Goal: Information Seeking & Learning: Check status

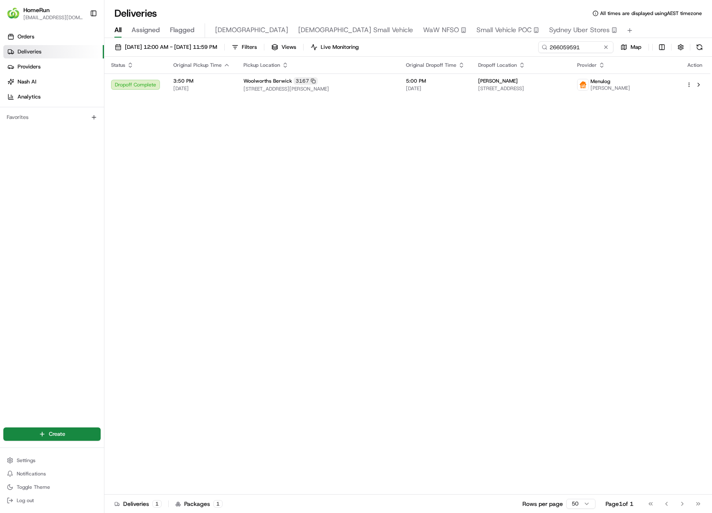
click at [549, 57] on th "Dropoff Location" at bounding box center [520, 65] width 99 height 17
click at [559, 48] on input "266059591" at bounding box center [563, 47] width 100 height 12
click at [559, 47] on input "266059591" at bounding box center [563, 47] width 100 height 12
paste input "41948"
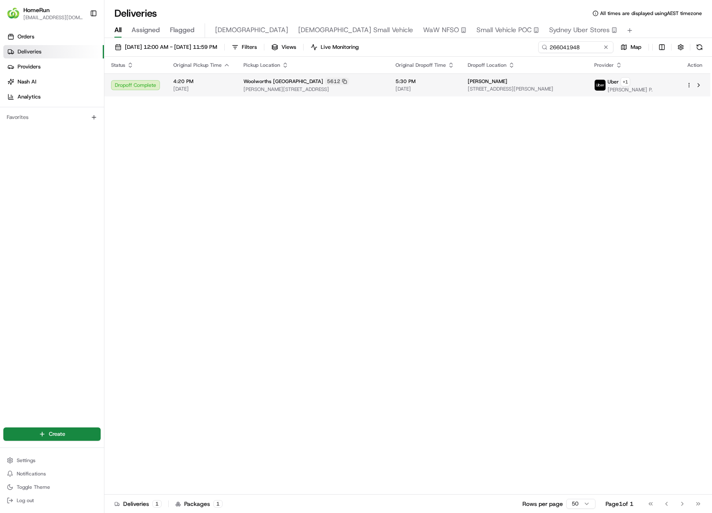
click at [432, 84] on td "5:30 PM 23/08/2025" at bounding box center [425, 85] width 72 height 23
click at [593, 45] on input "266041948" at bounding box center [563, 47] width 100 height 12
paste input "5970064"
click at [542, 93] on td "Alex Taylor 24 Chandos St, U 15, Ashfield, NSW 2131, AU" at bounding box center [512, 85] width 104 height 23
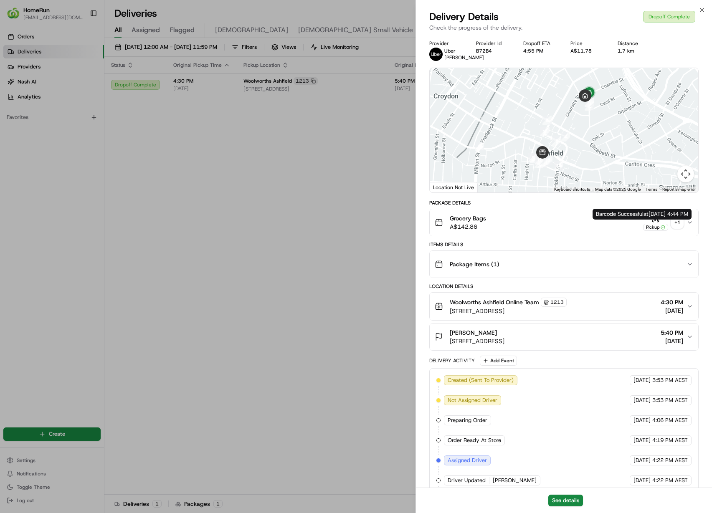
click at [677, 228] on div "+ 1" at bounding box center [678, 223] width 12 height 12
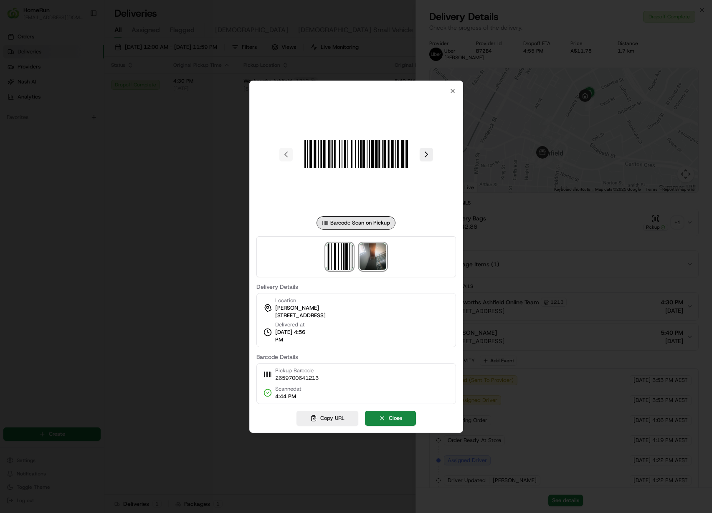
click at [382, 261] on img at bounding box center [373, 256] width 27 height 27
click at [144, 340] on div at bounding box center [356, 256] width 712 height 513
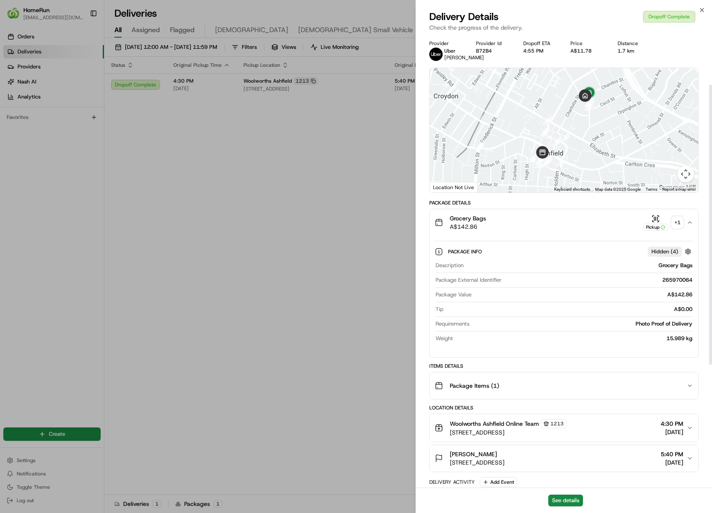
scroll to position [279, 0]
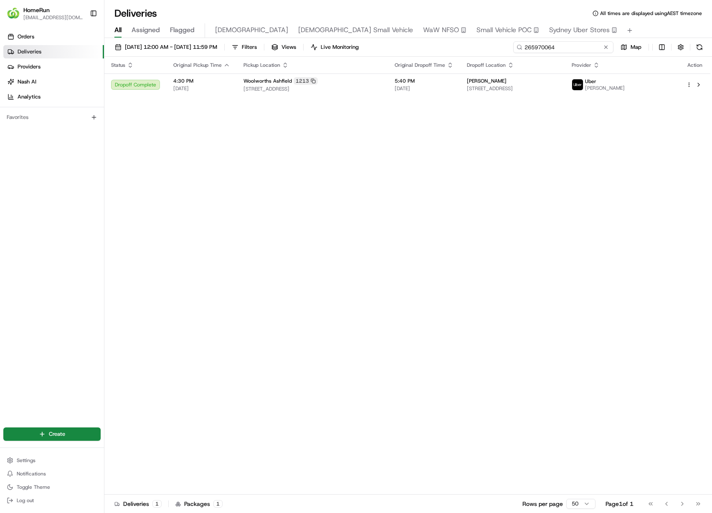
click at [580, 50] on input "265970064" at bounding box center [563, 47] width 100 height 12
paste input "4878009"
click at [548, 96] on div "Status Original Pickup Time Pickup Location Original Dropoff Time Dropoff Locat…" at bounding box center [407, 276] width 606 height 438
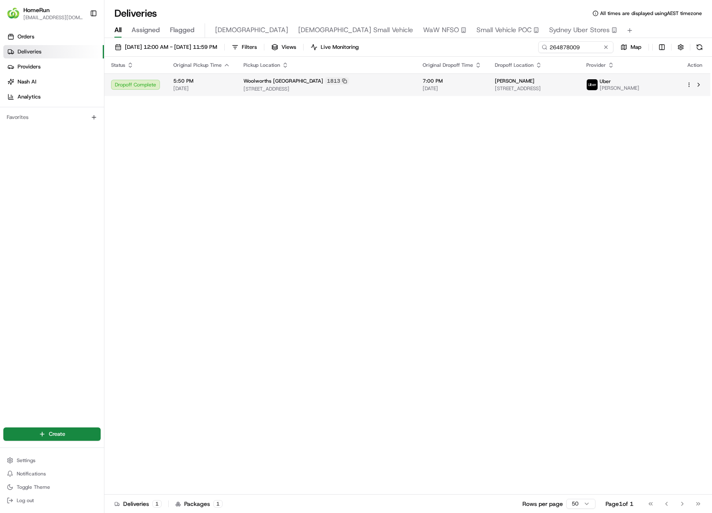
click at [557, 90] on span "24 Chandos St, U 15, Ashfield, NSW 2131, AU" at bounding box center [534, 88] width 78 height 7
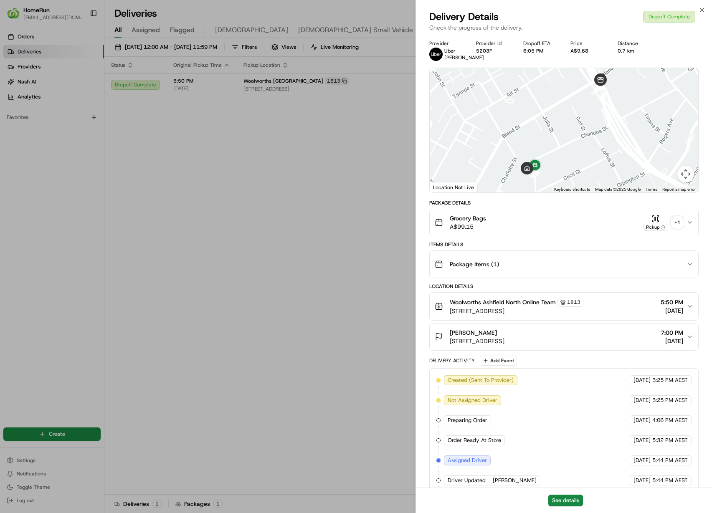
click at [681, 223] on div "+ 1" at bounding box center [678, 223] width 12 height 12
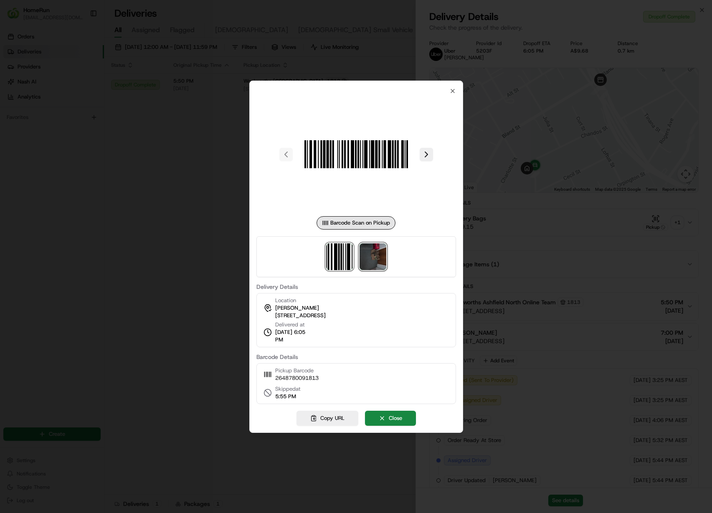
click at [380, 257] on img at bounding box center [373, 256] width 27 height 27
click at [161, 201] on div at bounding box center [356, 256] width 712 height 513
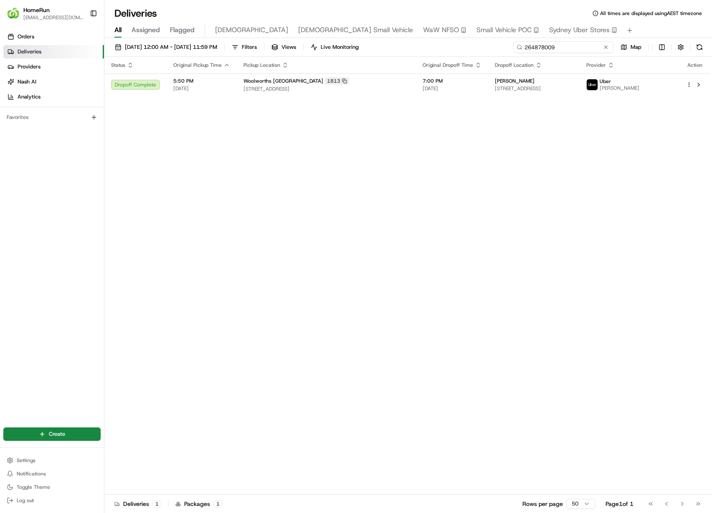
click at [578, 50] on input "264878009" at bounding box center [563, 47] width 100 height 12
paste input "6101652"
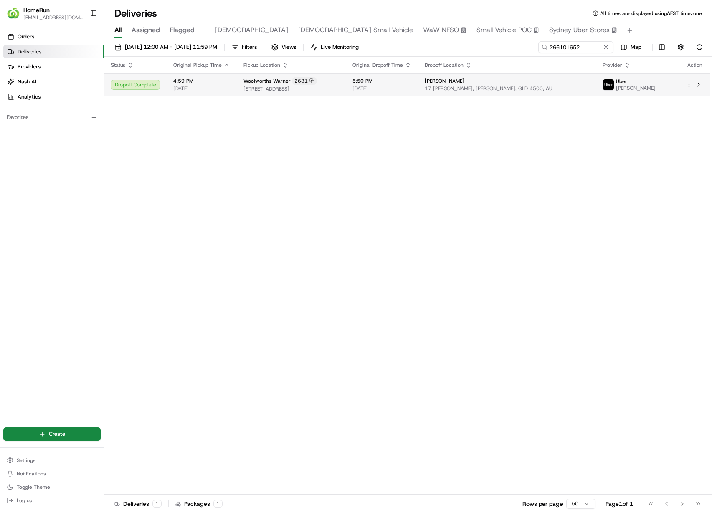
click at [614, 88] on img at bounding box center [608, 84] width 11 height 11
click at [565, 46] on input "266101652" at bounding box center [563, 47] width 100 height 12
paste input "055080"
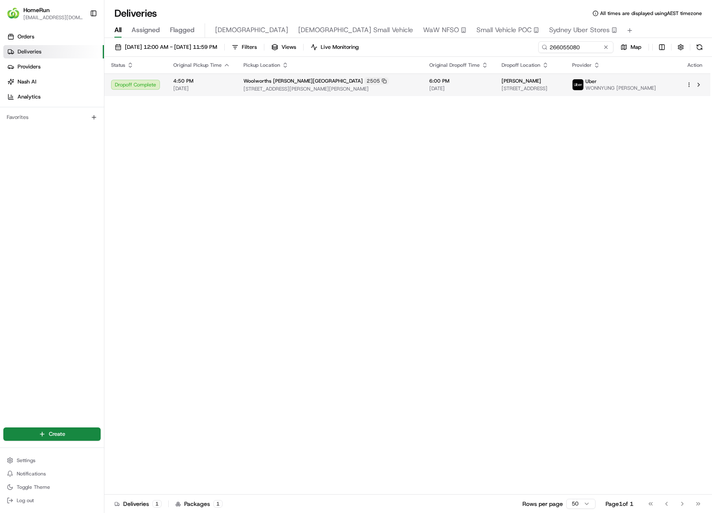
click at [566, 92] on td "Heidi Caughey 33 Coriander St, Bald Hills, QLD 4036, AU" at bounding box center [530, 85] width 71 height 23
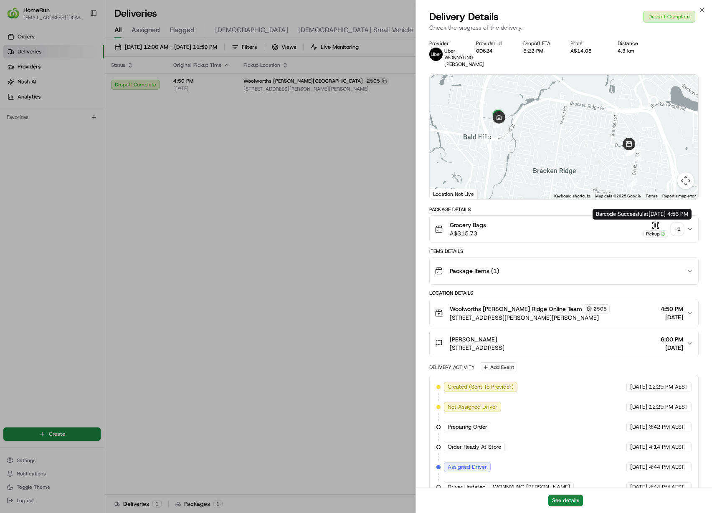
click at [674, 227] on div "+ 1" at bounding box center [678, 229] width 12 height 12
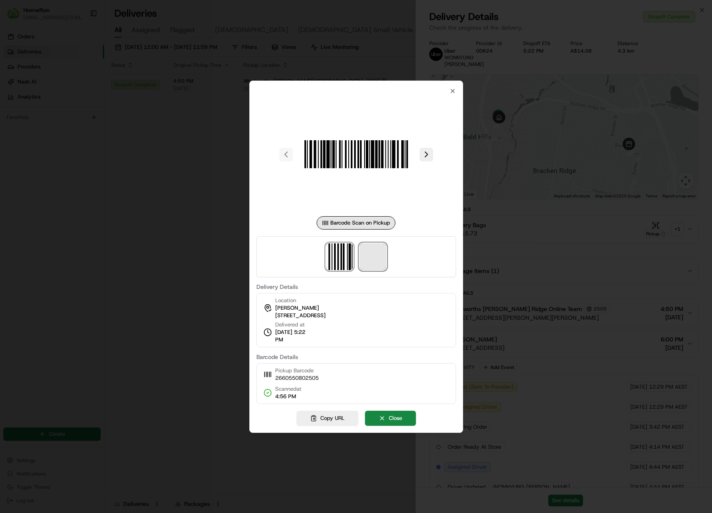
click at [370, 255] on span at bounding box center [373, 256] width 27 height 27
click at [138, 130] on div at bounding box center [356, 256] width 712 height 513
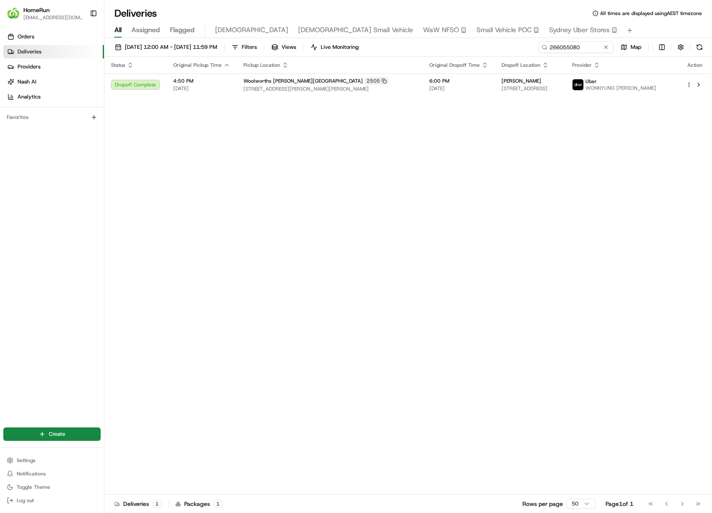
click at [536, 58] on th "Dropoff Location" at bounding box center [530, 65] width 71 height 17
click at [566, 50] on input "266055080" at bounding box center [563, 47] width 100 height 12
paste input "5568954"
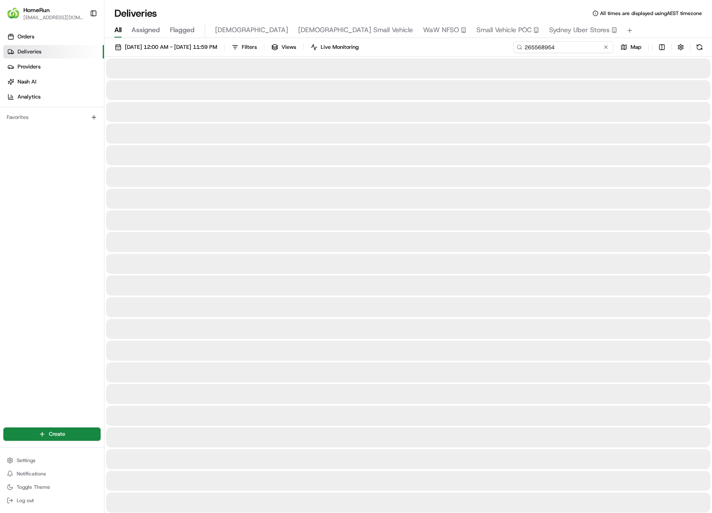
type input "265568954"
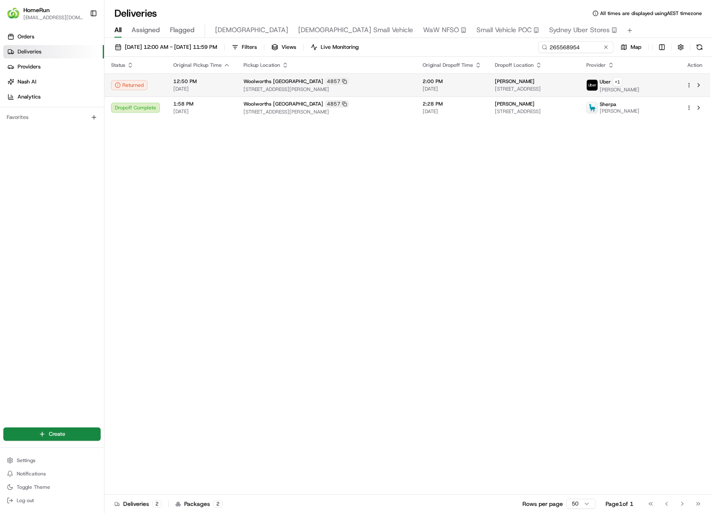
click at [525, 84] on div "Jacqui Crisp" at bounding box center [534, 81] width 78 height 7
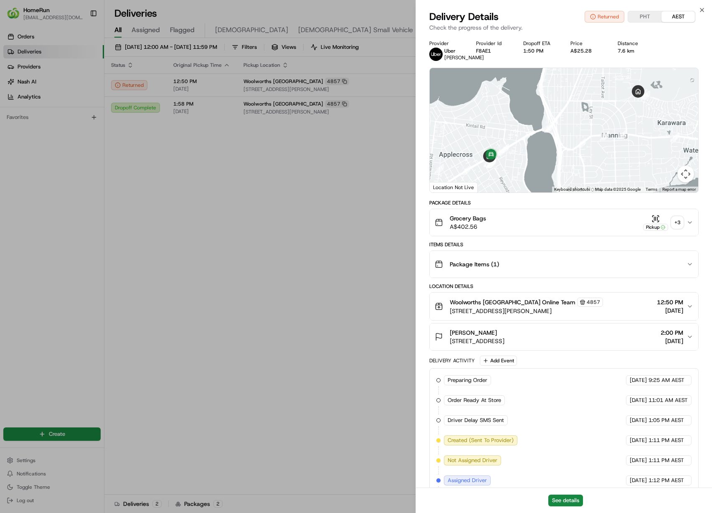
click at [672, 228] on div "+ 3" at bounding box center [678, 223] width 12 height 12
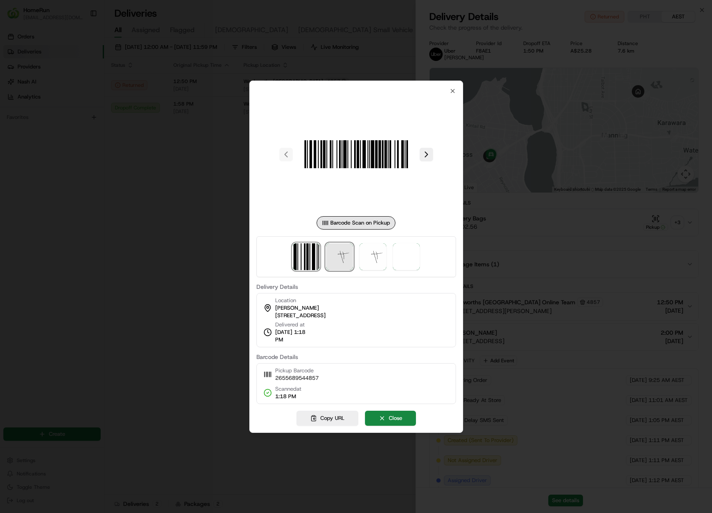
click at [338, 260] on img at bounding box center [339, 256] width 27 height 27
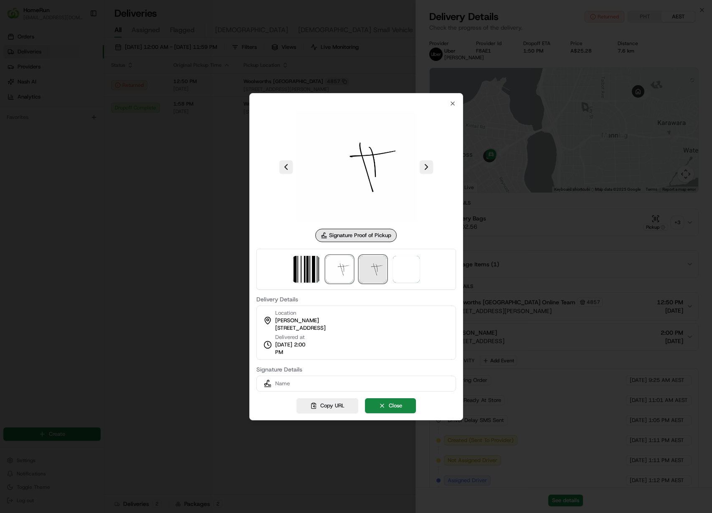
click at [373, 262] on img at bounding box center [373, 269] width 27 height 27
click at [394, 269] on span at bounding box center [406, 269] width 27 height 27
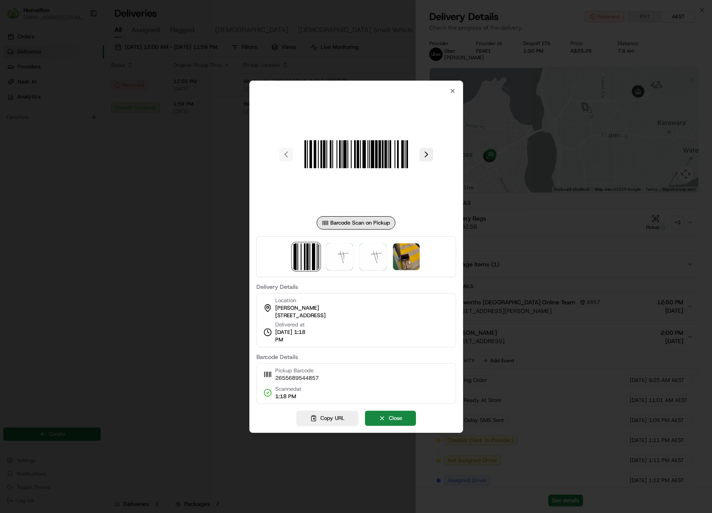
click at [170, 282] on div at bounding box center [356, 256] width 712 height 513
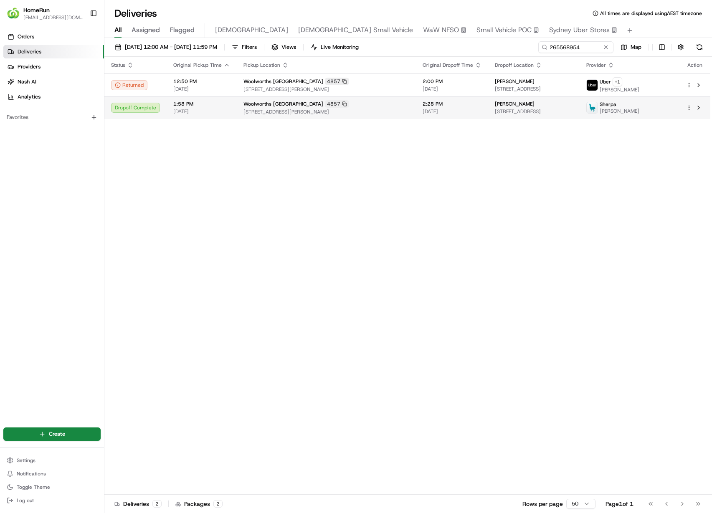
click at [423, 112] on span "20/08/2025" at bounding box center [452, 111] width 59 height 7
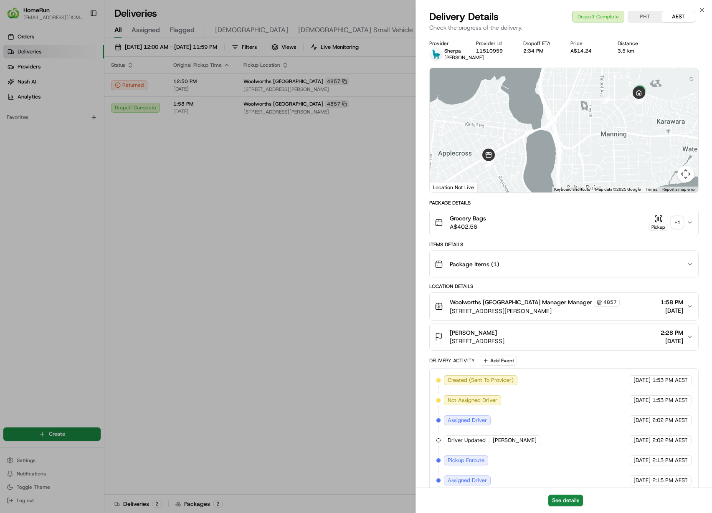
click at [678, 228] on div "+ 1" at bounding box center [678, 223] width 12 height 12
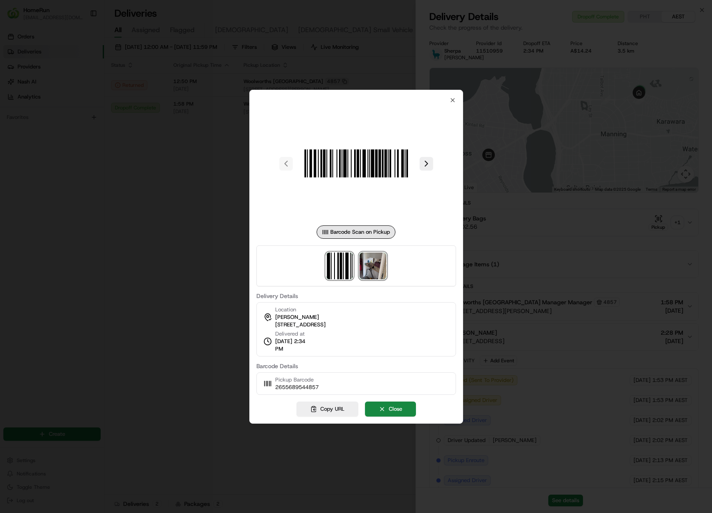
click at [370, 265] on img at bounding box center [373, 266] width 27 height 27
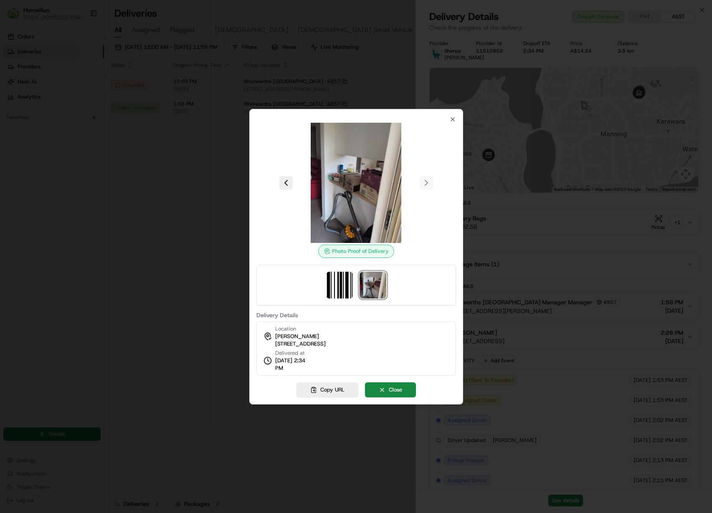
click at [75, 206] on div at bounding box center [356, 256] width 712 height 513
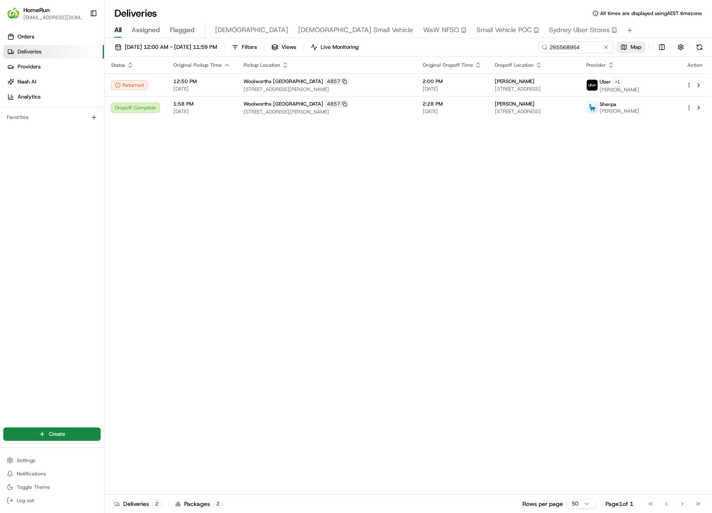
click at [618, 42] on button "Map" at bounding box center [631, 47] width 28 height 12
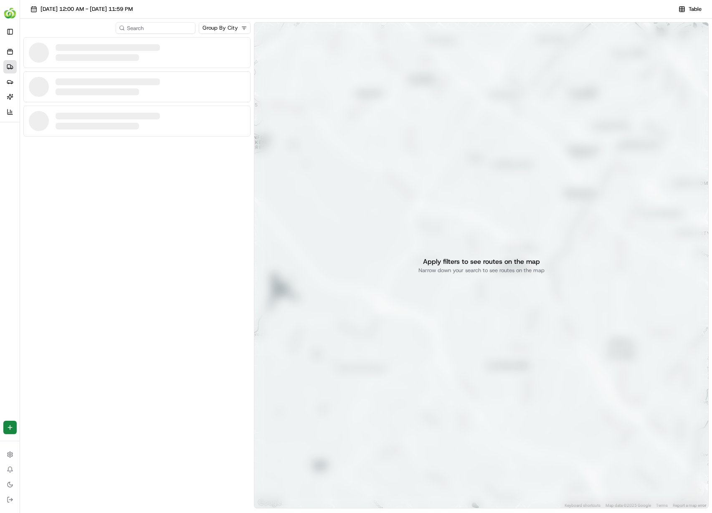
drag, startPoint x: 151, startPoint y: 48, endPoint x: 155, endPoint y: 49, distance: 4.3
drag, startPoint x: 204, startPoint y: 110, endPoint x: 257, endPoint y: 93, distance: 56.0
click at [9, 67] on icon at bounding box center [10, 66] width 7 height 7
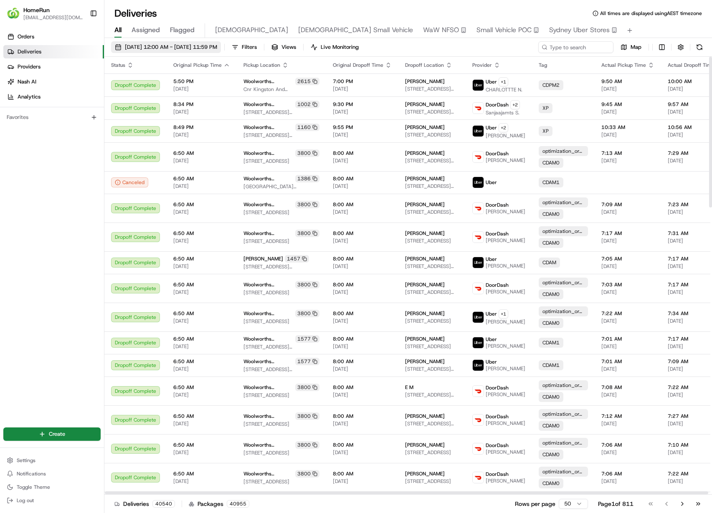
drag, startPoint x: 231, startPoint y: 48, endPoint x: 226, endPoint y: 49, distance: 5.3
click at [217, 47] on span "23/08/2025 12:00 AM - 30/08/2025 11:59 PM" at bounding box center [171, 47] width 92 height 8
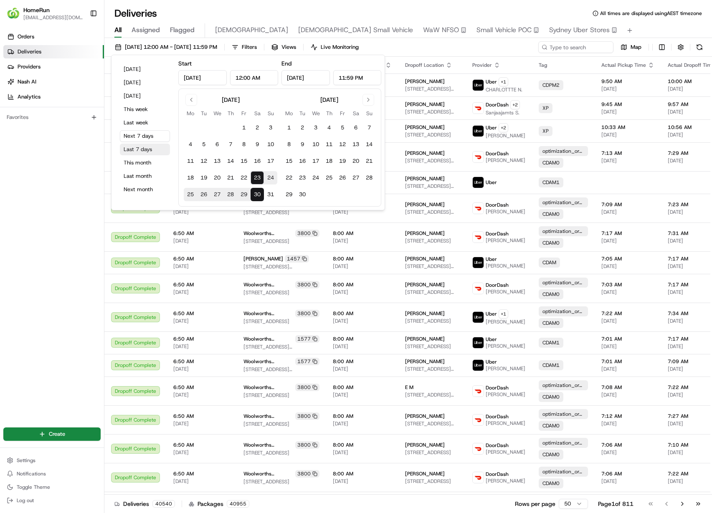
click at [143, 152] on button "Last 7 days" at bounding box center [145, 150] width 50 height 12
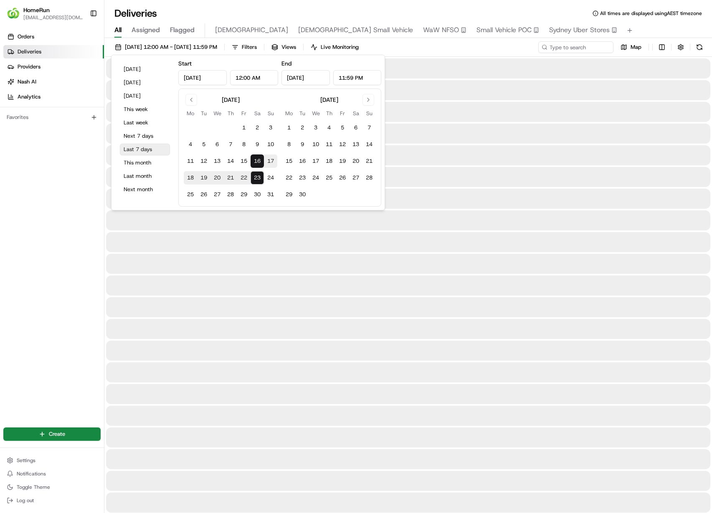
type input "Aug 16, 2025"
type input "Aug 23, 2025"
click at [584, 44] on input at bounding box center [563, 47] width 100 height 12
paste input "266085187"
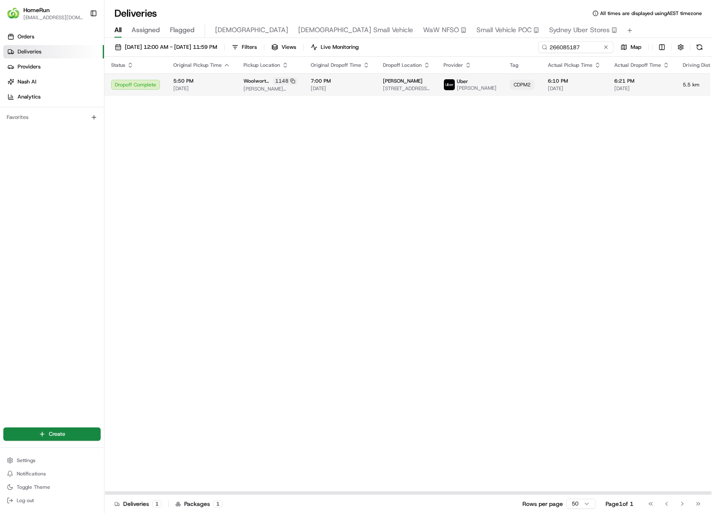
click at [555, 96] on td "6:10 PM 23/08/2025" at bounding box center [574, 85] width 66 height 23
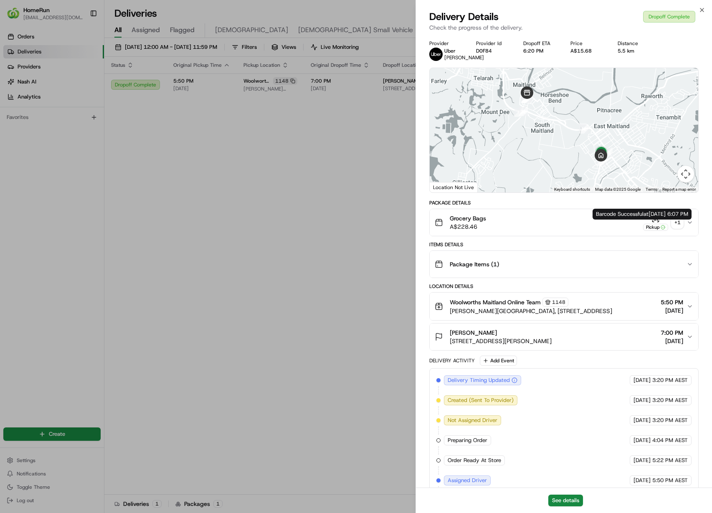
click at [677, 228] on div "+ 1" at bounding box center [678, 223] width 12 height 12
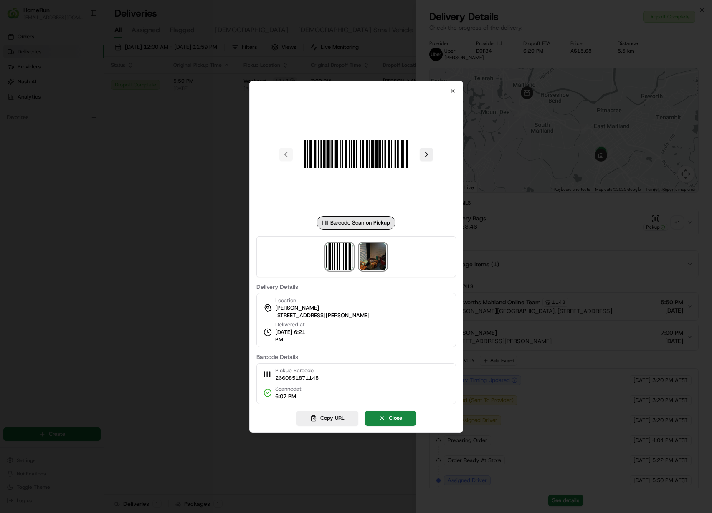
click at [386, 262] on img at bounding box center [373, 256] width 27 height 27
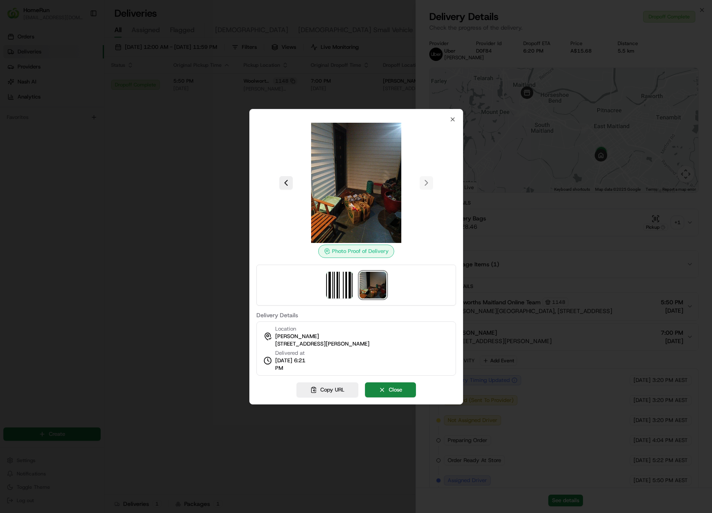
click at [168, 165] on div at bounding box center [356, 256] width 712 height 513
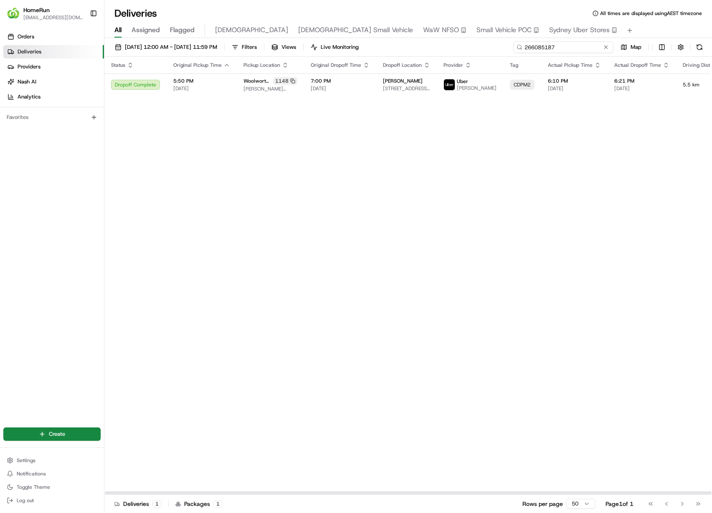
click at [570, 41] on input "266085187" at bounding box center [563, 47] width 100 height 12
click at [558, 52] on input "266085187" at bounding box center [563, 47] width 100 height 12
paste input "14170"
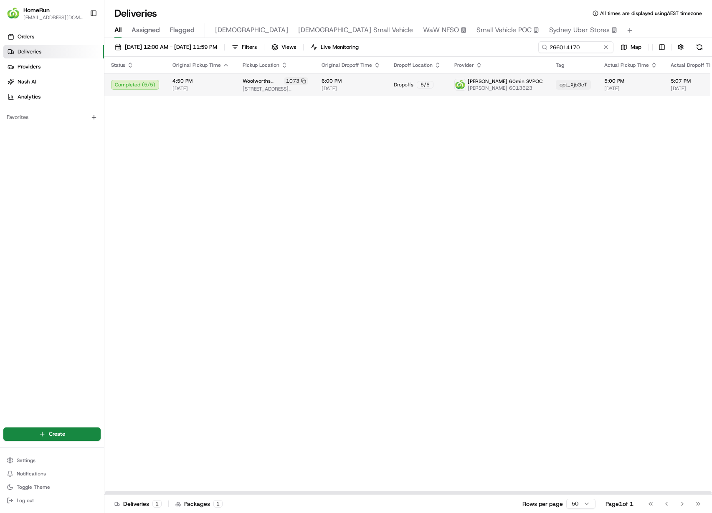
click at [476, 94] on td "Dickson 60min SVPOC Nitish 6013623" at bounding box center [498, 85] width 101 height 23
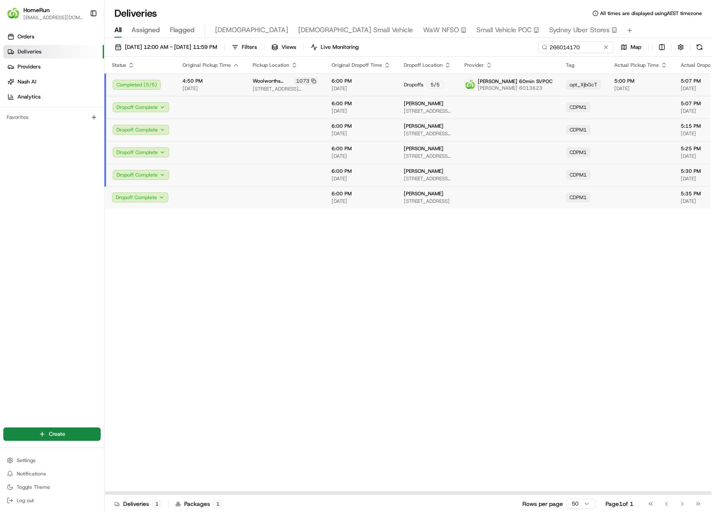
click at [458, 195] on td at bounding box center [508, 197] width 101 height 23
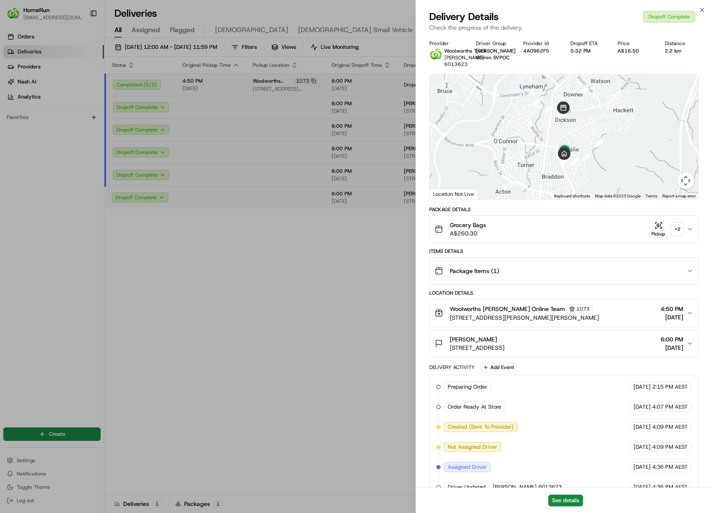
click at [675, 227] on div "+ 2" at bounding box center [678, 229] width 12 height 12
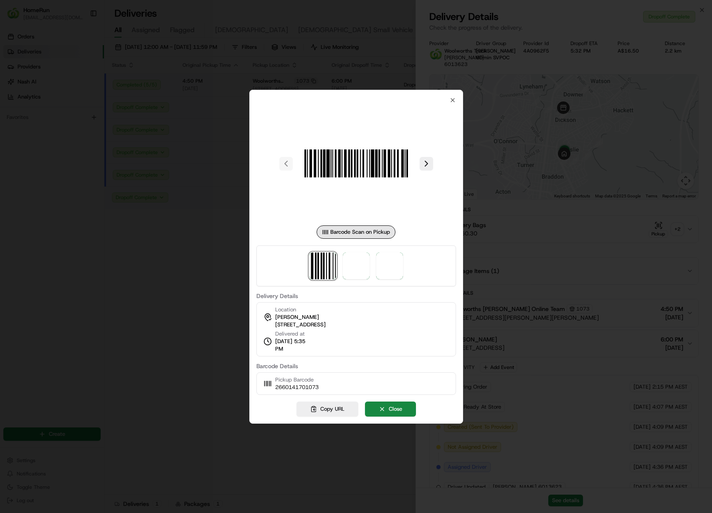
click at [372, 264] on div at bounding box center [356, 266] width 200 height 41
click at [370, 264] on div at bounding box center [356, 266] width 200 height 41
click at [363, 264] on img at bounding box center [356, 266] width 27 height 27
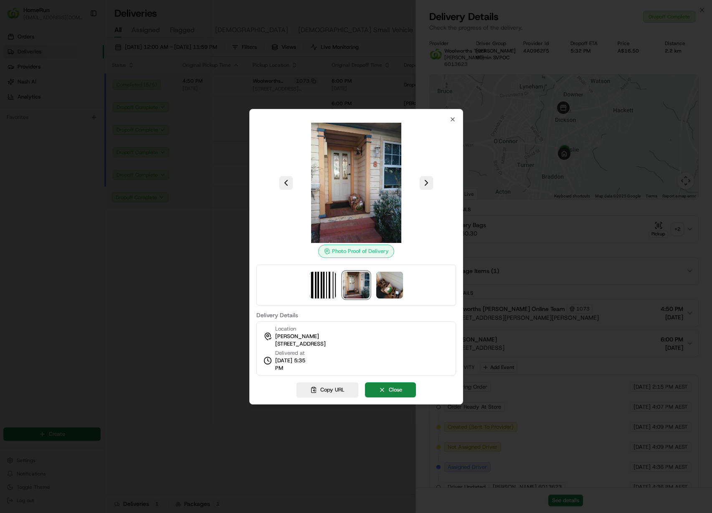
click at [404, 265] on div at bounding box center [356, 285] width 200 height 41
click at [395, 280] on img at bounding box center [389, 285] width 27 height 27
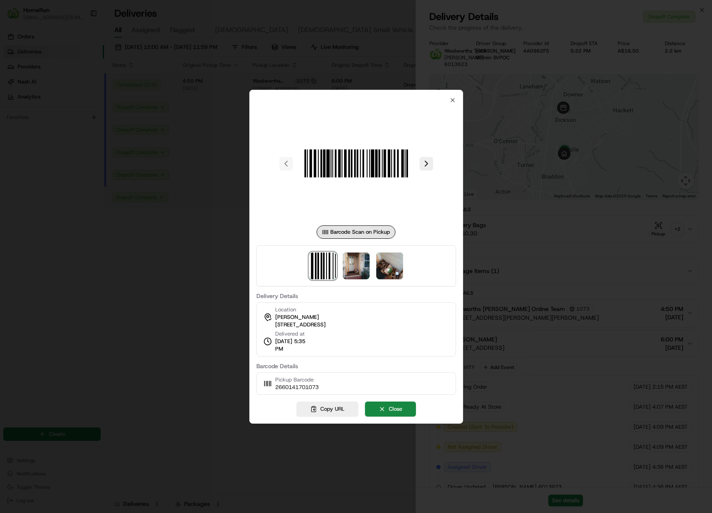
click at [590, 215] on div at bounding box center [356, 256] width 712 height 513
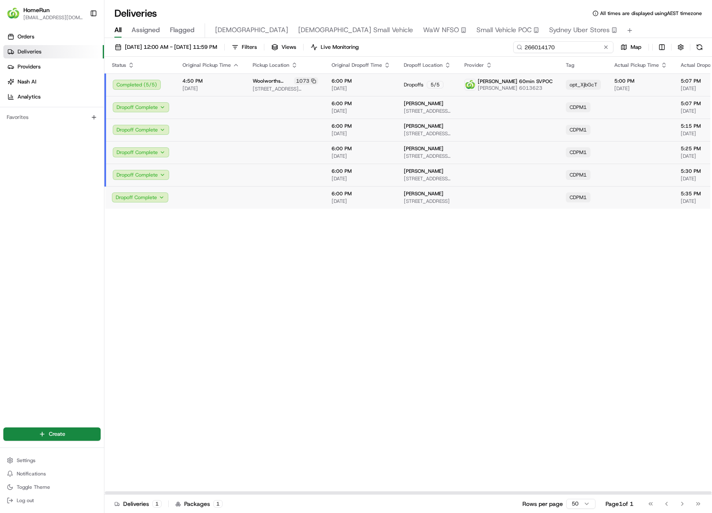
click at [570, 43] on input "266014170" at bounding box center [563, 47] width 100 height 12
paste input "115523"
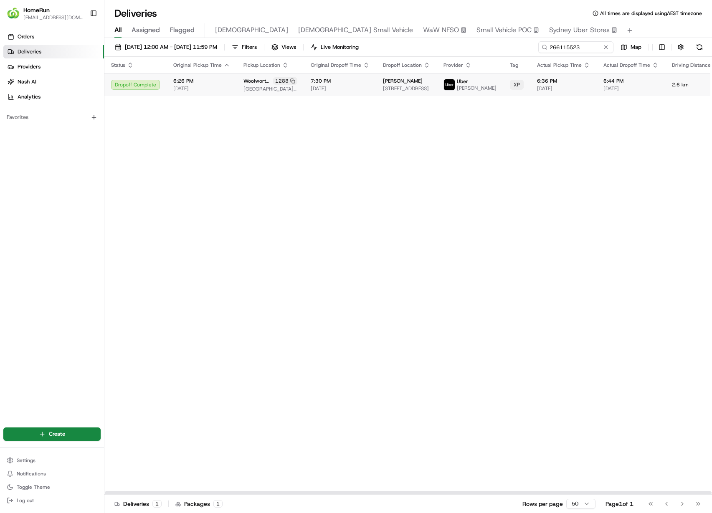
click at [408, 96] on td "Lisa Pasikala 24 Bimbil St, Blacktown, NSW 2148, AU" at bounding box center [406, 85] width 61 height 23
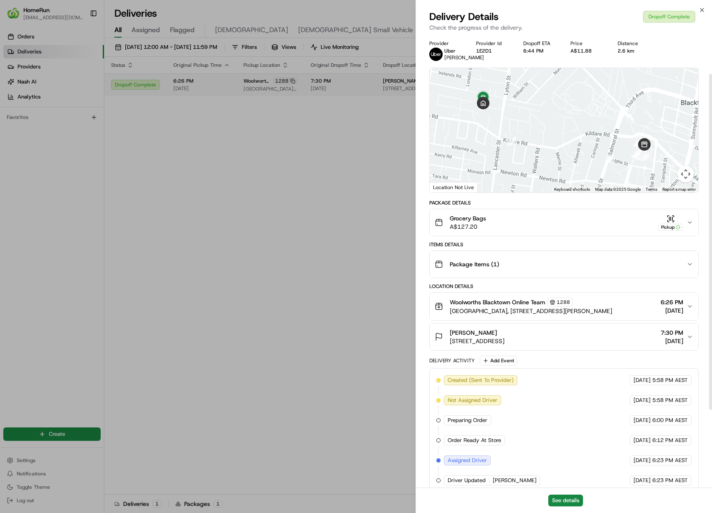
scroll to position [157, 0]
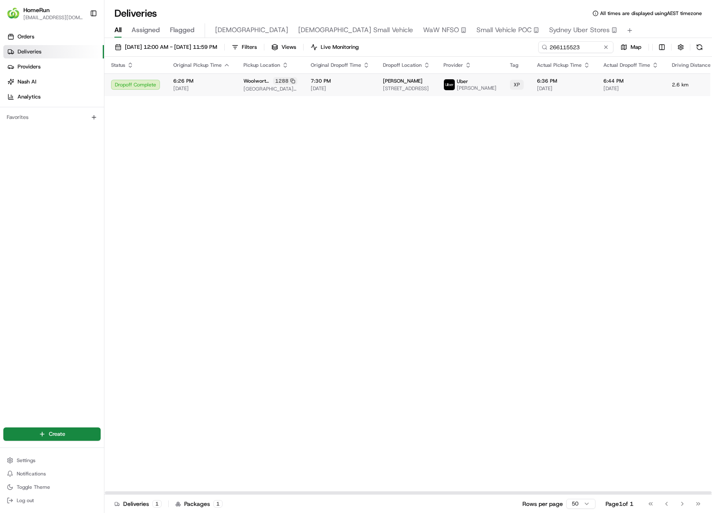
click at [545, 47] on icon at bounding box center [545, 47] width 6 height 6
click at [573, 51] on input "266115523" at bounding box center [563, 47] width 100 height 12
paste input "095089"
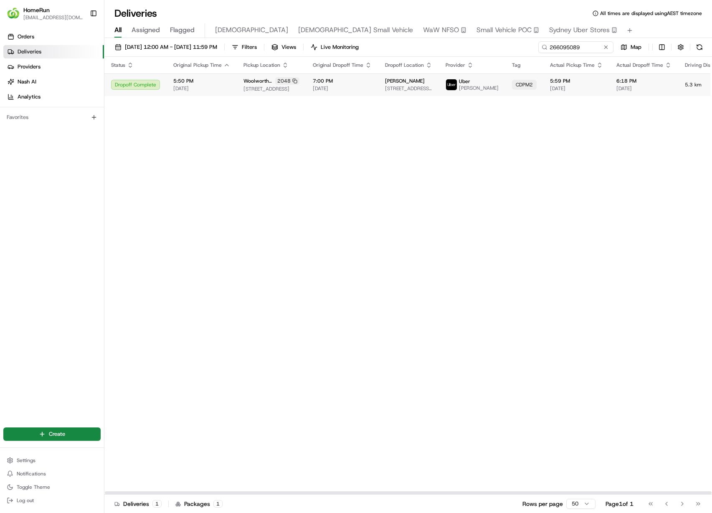
click at [550, 88] on span "[DATE]" at bounding box center [576, 88] width 53 height 7
click at [332, 92] on span "[DATE]" at bounding box center [342, 88] width 59 height 7
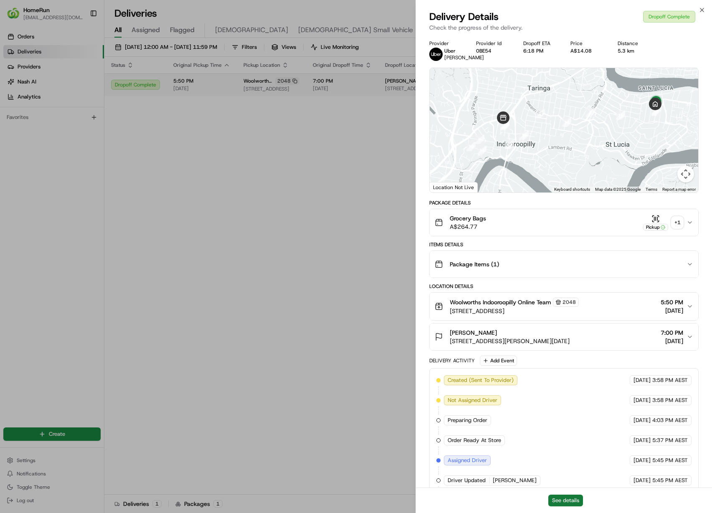
click at [582, 499] on button "See details" at bounding box center [565, 501] width 35 height 12
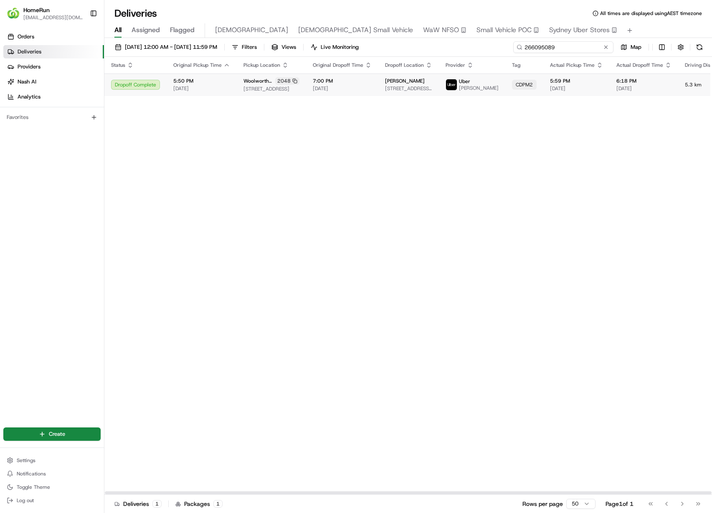
click at [551, 51] on input "266095089" at bounding box center [563, 47] width 100 height 12
paste input "4 Cathy Way SEVEN HILLS"
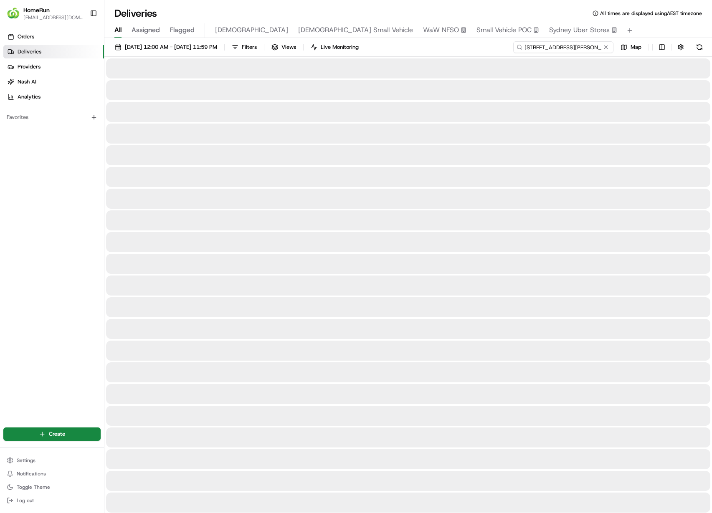
type input "266095089"
click at [217, 47] on span "16/08/2025 12:00 AM - 23/08/2025 11:59 PM" at bounding box center [171, 47] width 92 height 8
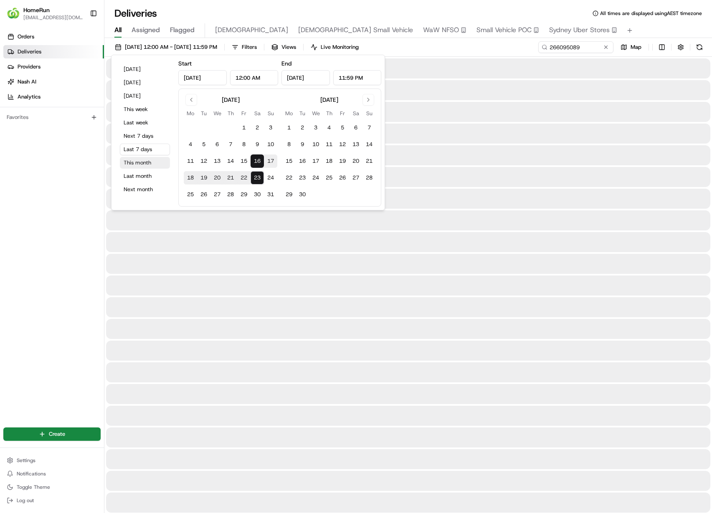
click at [141, 162] on button "This month" at bounding box center [145, 163] width 50 height 12
type input "Aug 1, 2025"
type input "Aug 31, 2025"
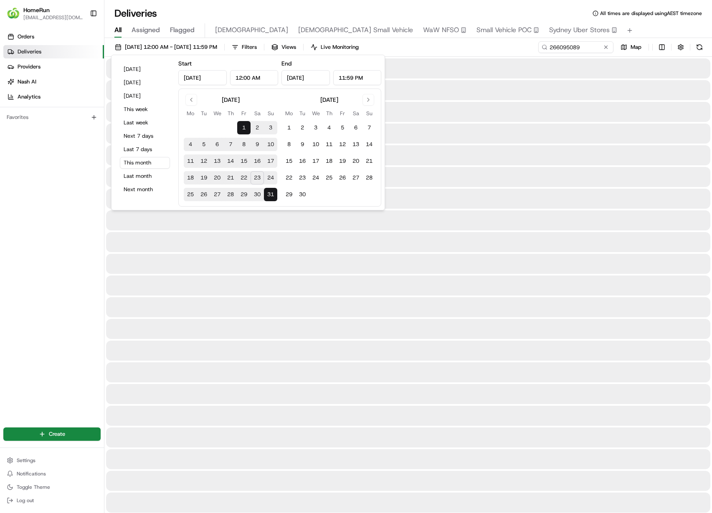
click at [613, 198] on div at bounding box center [408, 199] width 604 height 20
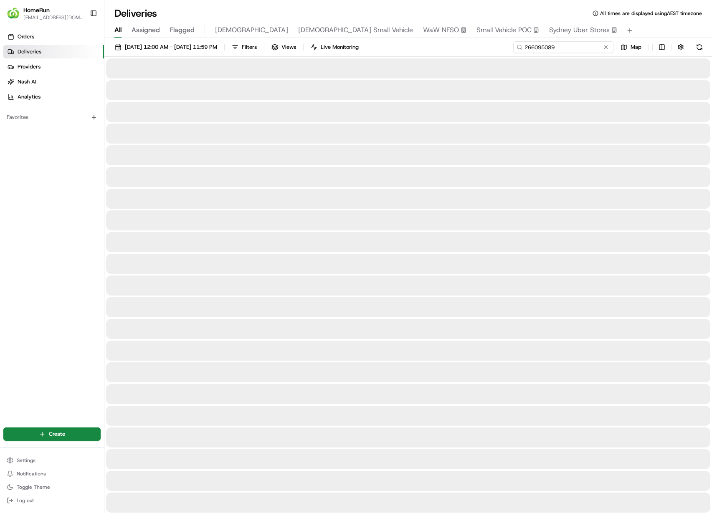
click at [581, 45] on input "266095089" at bounding box center [563, 47] width 100 height 12
paste input "457206"
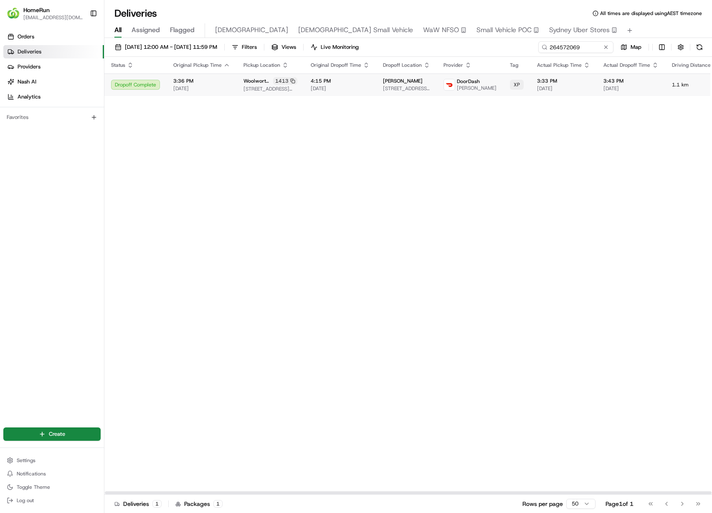
click at [568, 80] on span "3:33 PM" at bounding box center [563, 81] width 53 height 7
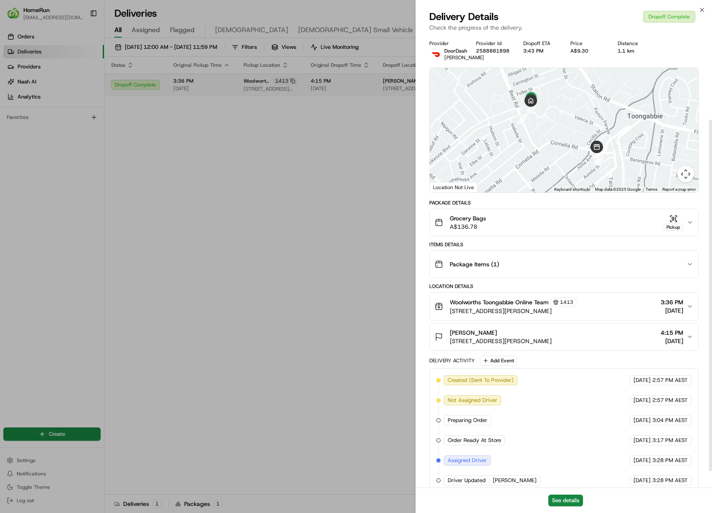
scroll to position [130, 0]
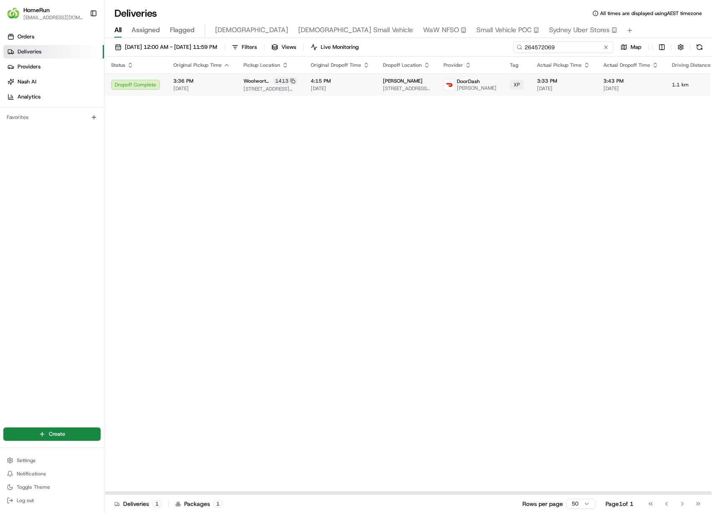
click at [589, 51] on input "264572069" at bounding box center [563, 47] width 100 height 12
paste input "6083384"
click at [547, 79] on td "6:57 PM 23/08/2025" at bounding box center [574, 85] width 66 height 23
click at [472, 89] on span "[PERSON_NAME]" at bounding box center [477, 88] width 40 height 7
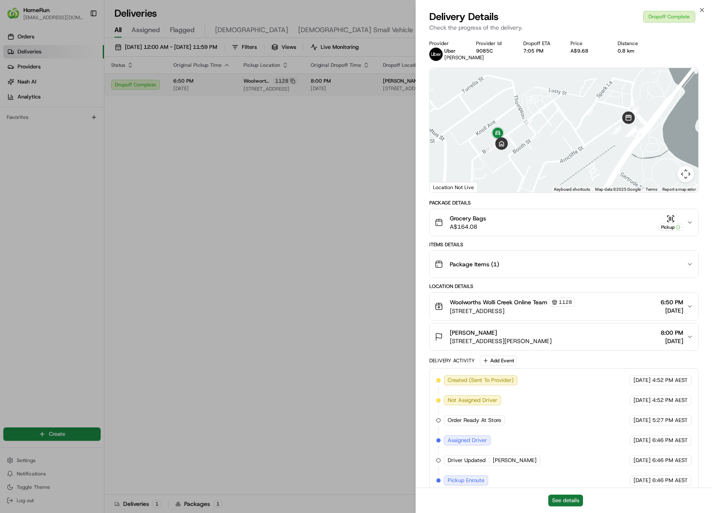
click at [567, 502] on button "See details" at bounding box center [565, 501] width 35 height 12
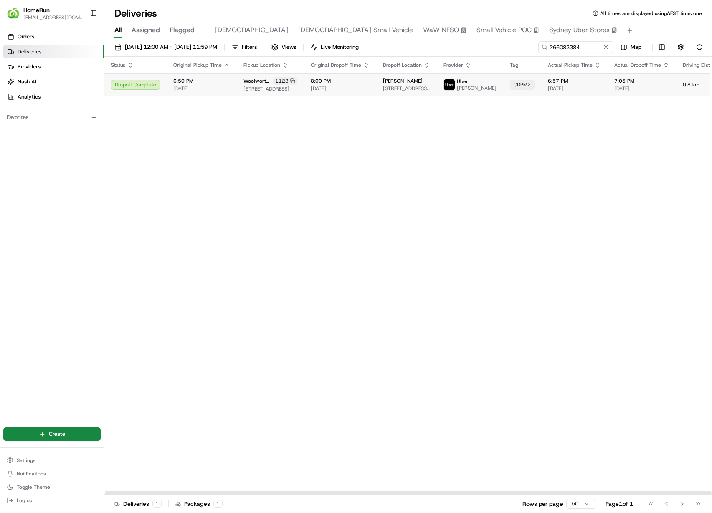
click at [564, 40] on div "01/08/2025 12:00 AM - 31/08/2025 11:59 PM Filters Views Live Monitoring 2660833…" at bounding box center [408, 276] width 608 height 477
click at [568, 46] on input "266083384" at bounding box center [563, 47] width 100 height 12
paste input "59710"
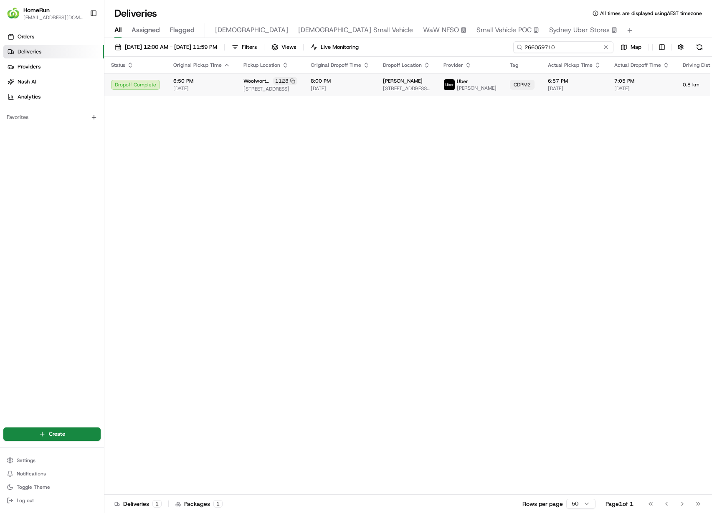
type input "266059710"
click at [547, 105] on div "Status Original Pickup Time Pickup Location Original Dropoff Time Dropoff Locat…" at bounding box center [471, 276] width 734 height 438
click at [557, 92] on span "[DATE]" at bounding box center [574, 88] width 53 height 7
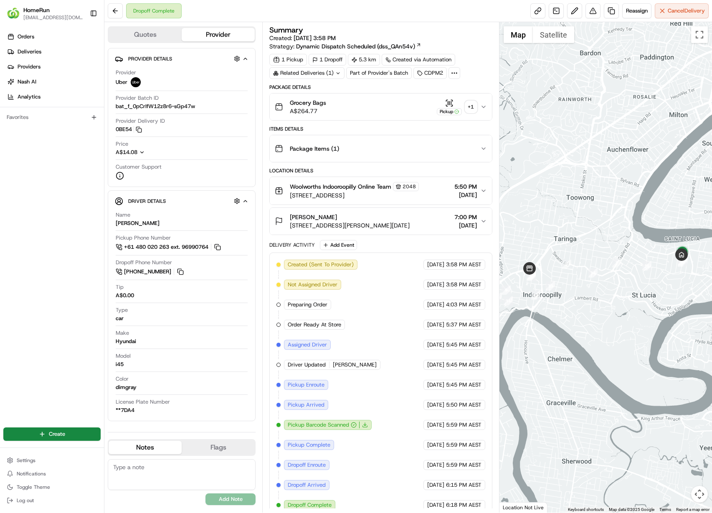
click at [472, 109] on div "+ 1" at bounding box center [471, 107] width 12 height 12
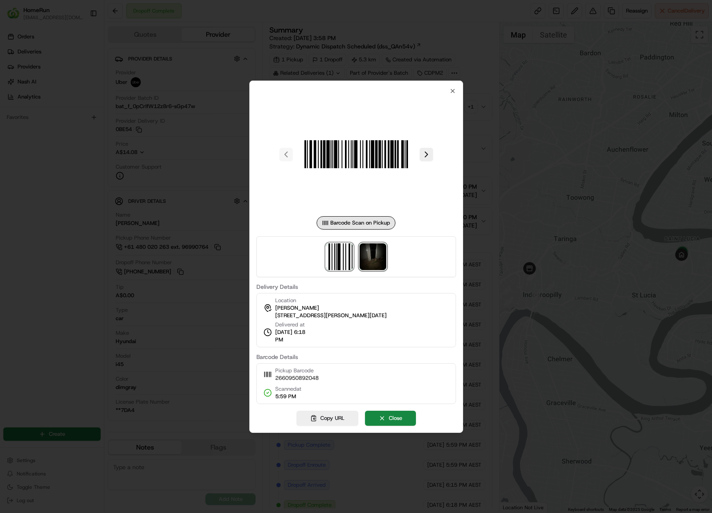
click at [382, 263] on img at bounding box center [373, 256] width 27 height 27
click at [210, 161] on div at bounding box center [356, 256] width 712 height 513
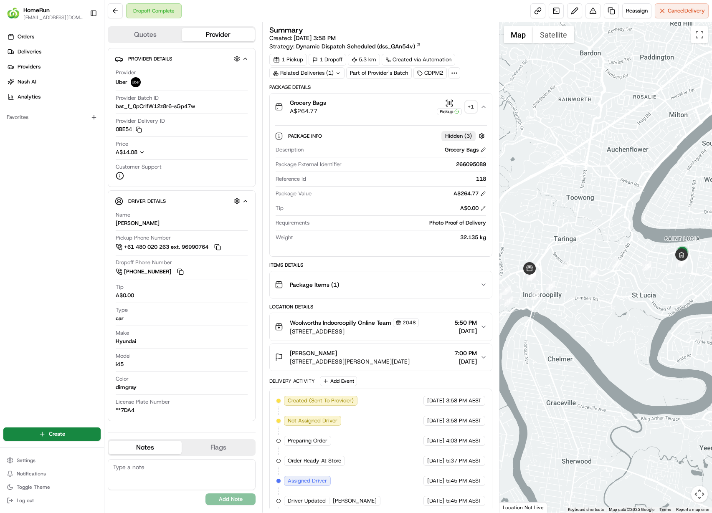
click at [335, 76] on div "Related Deliveries (1)" at bounding box center [306, 73] width 75 height 12
copy span "264813313"
drag, startPoint x: 357, startPoint y: 105, endPoint x: 304, endPoint y: 109, distance: 53.7
click at [304, 109] on td "264813313" at bounding box center [348, 106] width 89 height 15
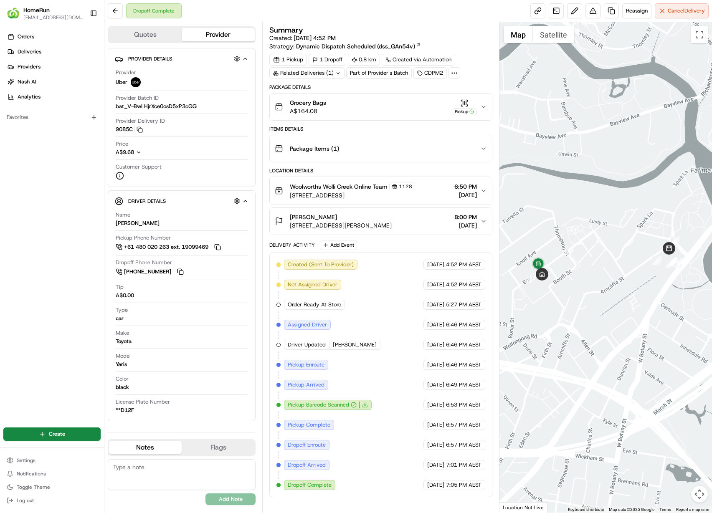
click at [284, 73] on div "Related Deliveries (1)" at bounding box center [306, 73] width 75 height 12
drag, startPoint x: 347, startPoint y: 106, endPoint x: 301, endPoint y: 106, distance: 45.9
click at [301, 106] on td "266059354" at bounding box center [348, 106] width 95 height 15
copy span "266059354"
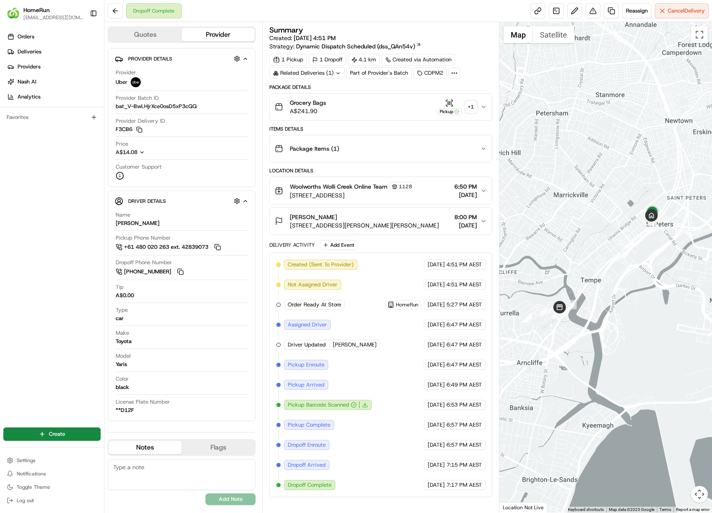
click at [469, 112] on div "+ 1" at bounding box center [471, 107] width 12 height 12
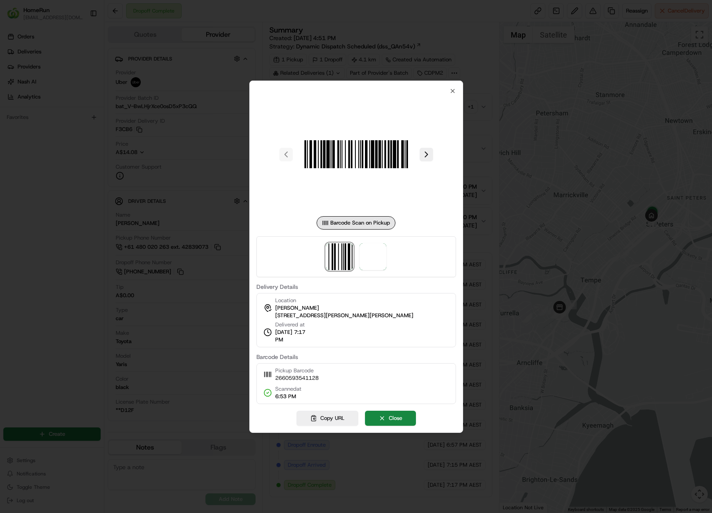
click at [373, 242] on div at bounding box center [356, 256] width 200 height 41
click at [373, 249] on span at bounding box center [373, 256] width 27 height 27
